Goal: Task Accomplishment & Management: Manage account settings

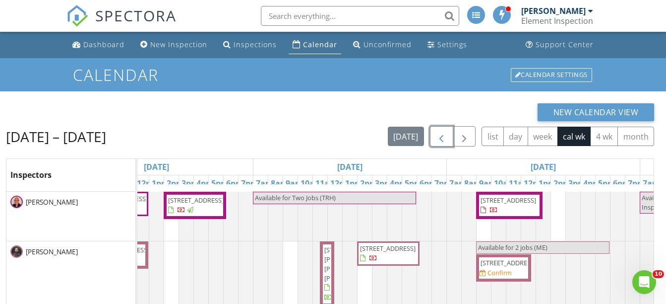
click at [438, 137] on span "button" at bounding box center [442, 137] width 12 height 12
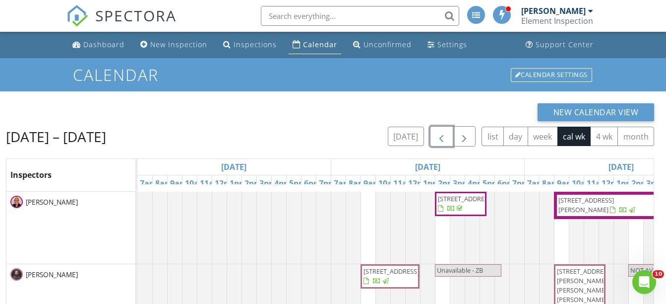
click at [438, 137] on span "button" at bounding box center [442, 137] width 12 height 12
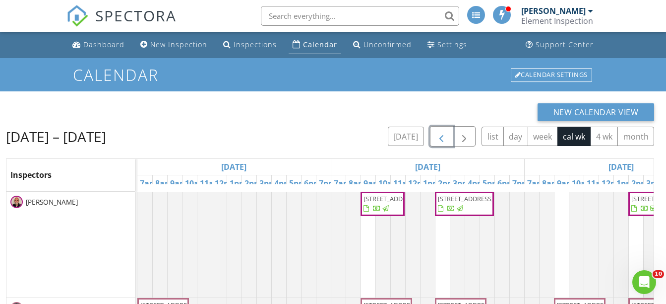
click at [438, 137] on span "button" at bounding box center [442, 137] width 12 height 12
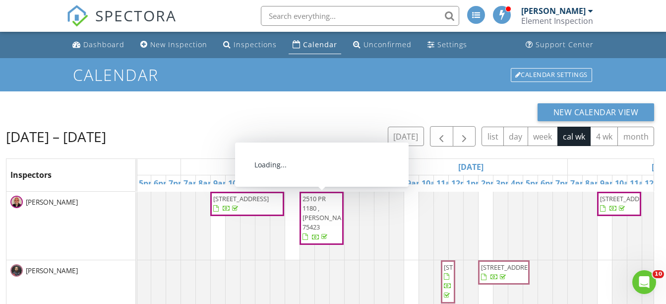
drag, startPoint x: 341, startPoint y: 206, endPoint x: 322, endPoint y: 212, distance: 20.2
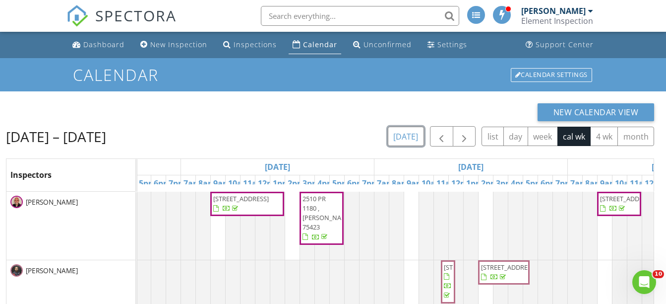
click at [409, 137] on button "today" at bounding box center [406, 136] width 36 height 19
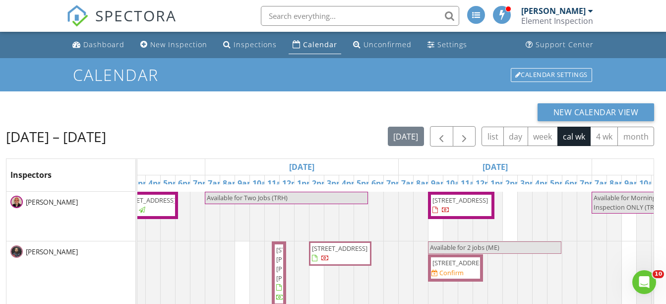
scroll to position [0, 523]
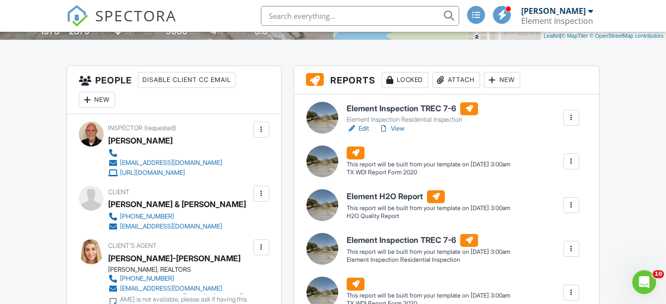
scroll to position [248, 0]
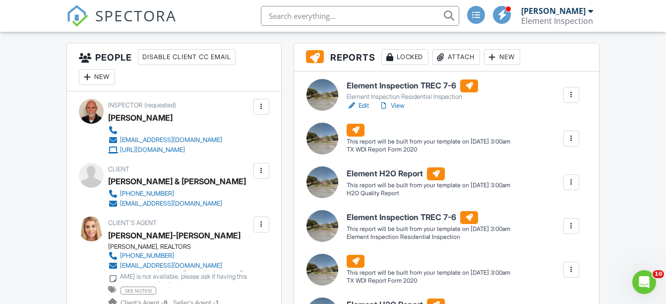
click at [570, 142] on div at bounding box center [572, 138] width 10 height 10
click at [557, 169] on div "Build Now" at bounding box center [552, 167] width 48 height 12
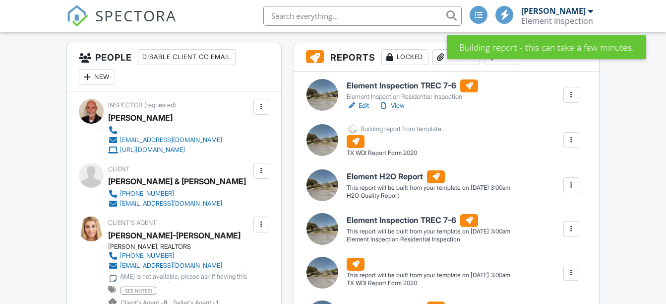
scroll to position [248, 0]
click at [574, 95] on div at bounding box center [572, 95] width 10 height 10
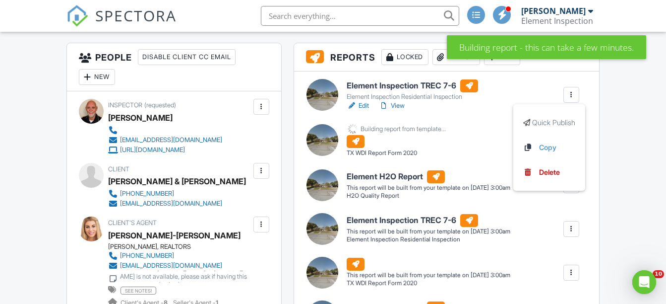
scroll to position [0, 0]
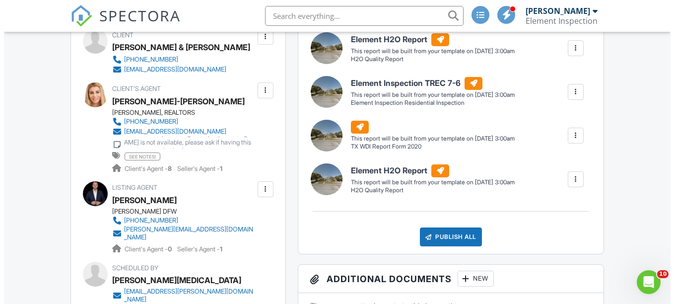
scroll to position [397, 0]
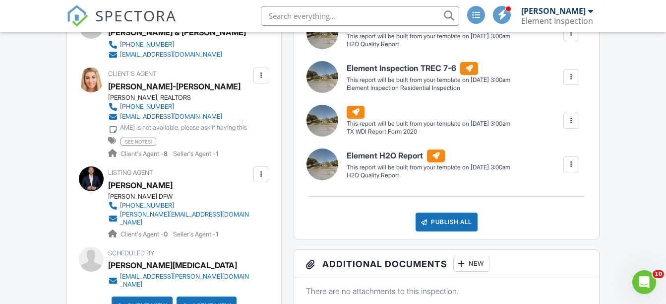
click at [570, 164] on div at bounding box center [572, 164] width 10 height 10
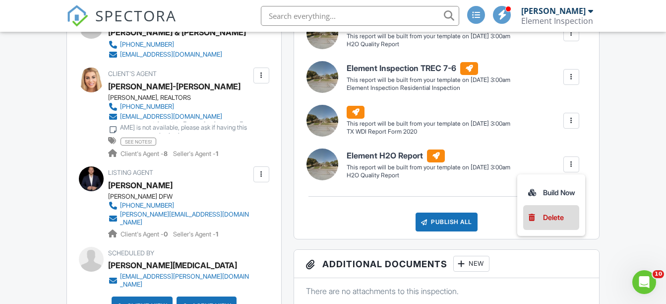
click at [551, 219] on div "Delete" at bounding box center [553, 217] width 21 height 11
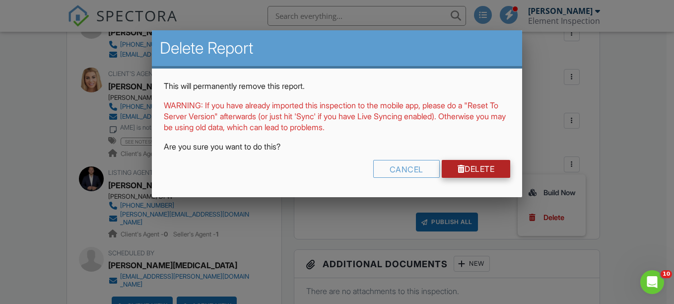
click at [474, 162] on link "Delete" at bounding box center [476, 169] width 69 height 18
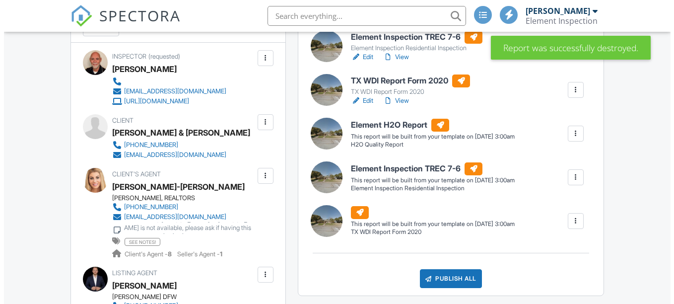
scroll to position [347, 0]
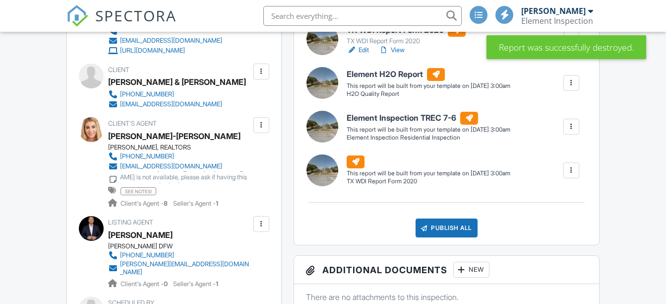
click at [570, 174] on div at bounding box center [572, 170] width 10 height 10
click at [543, 225] on div "Delete" at bounding box center [553, 223] width 21 height 11
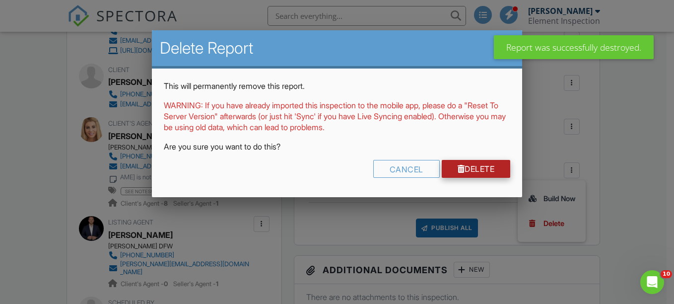
scroll to position [0, 0]
click at [475, 170] on link "Delete" at bounding box center [476, 169] width 69 height 18
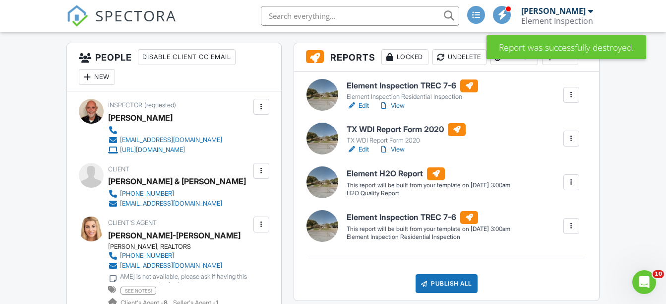
click at [570, 227] on div at bounding box center [572, 226] width 10 height 10
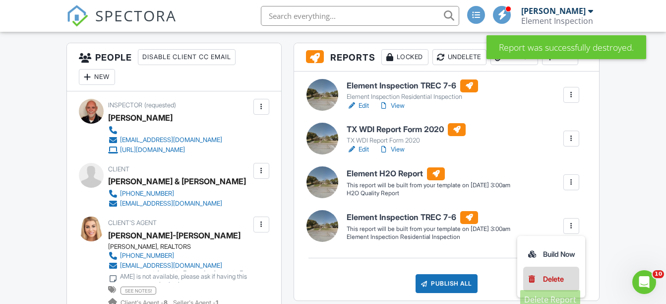
click at [549, 282] on div "Delete" at bounding box center [553, 278] width 21 height 11
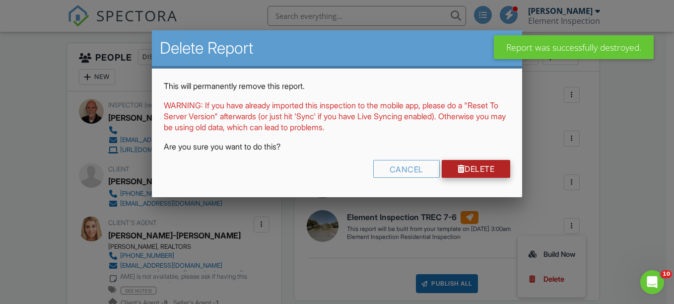
click at [500, 168] on link "Delete" at bounding box center [476, 169] width 69 height 18
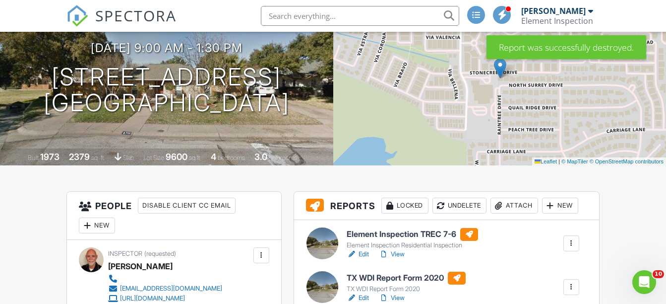
scroll to position [99, 0]
